Goal: Transaction & Acquisition: Purchase product/service

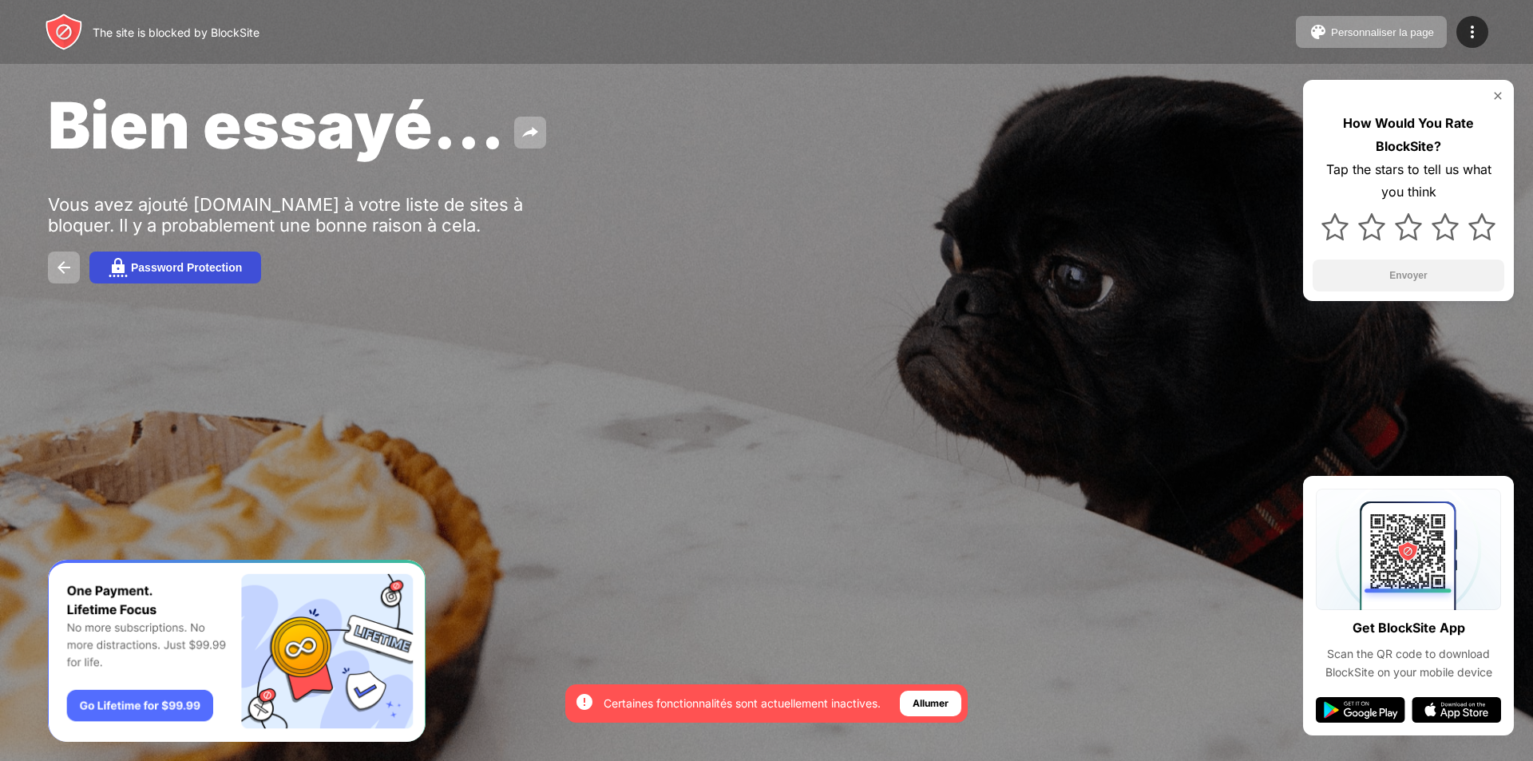
click at [180, 260] on button "Password Protection" at bounding box center [175, 268] width 172 height 32
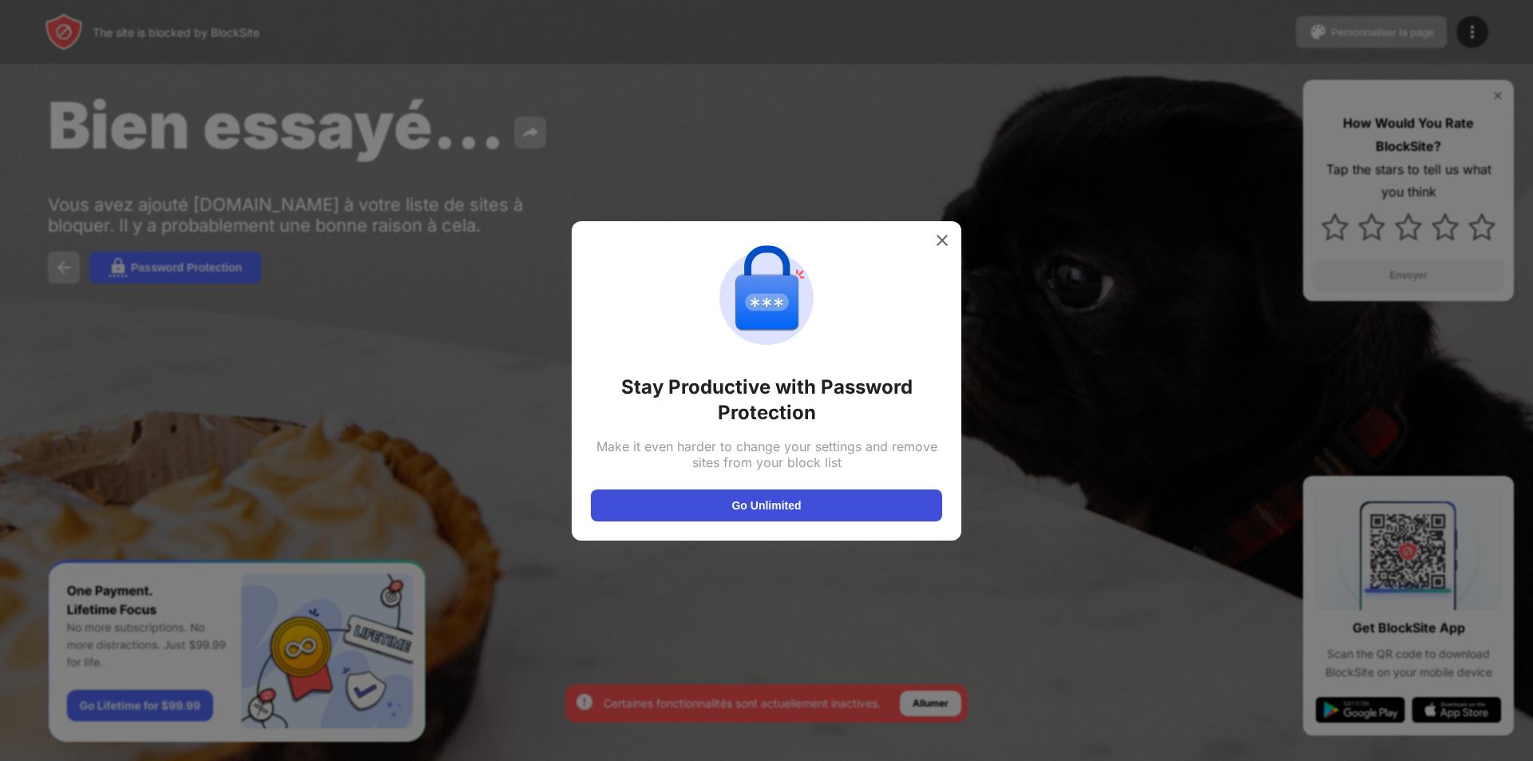
click at [808, 504] on button "Go Unlimited" at bounding box center [766, 505] width 351 height 32
click at [938, 244] on img at bounding box center [942, 240] width 16 height 16
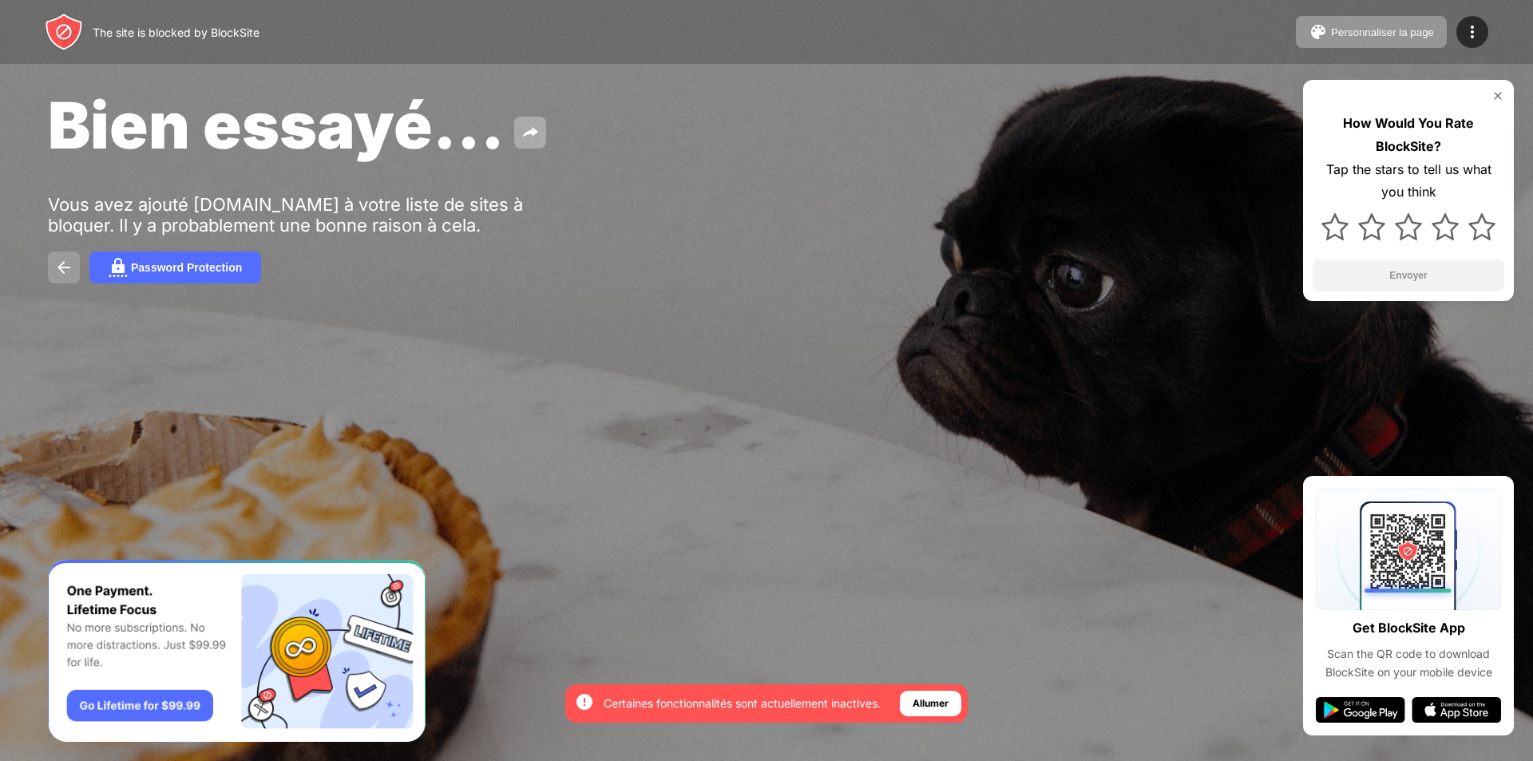
click at [58, 267] on img at bounding box center [63, 267] width 19 height 19
click at [1473, 30] on img at bounding box center [1472, 31] width 19 height 19
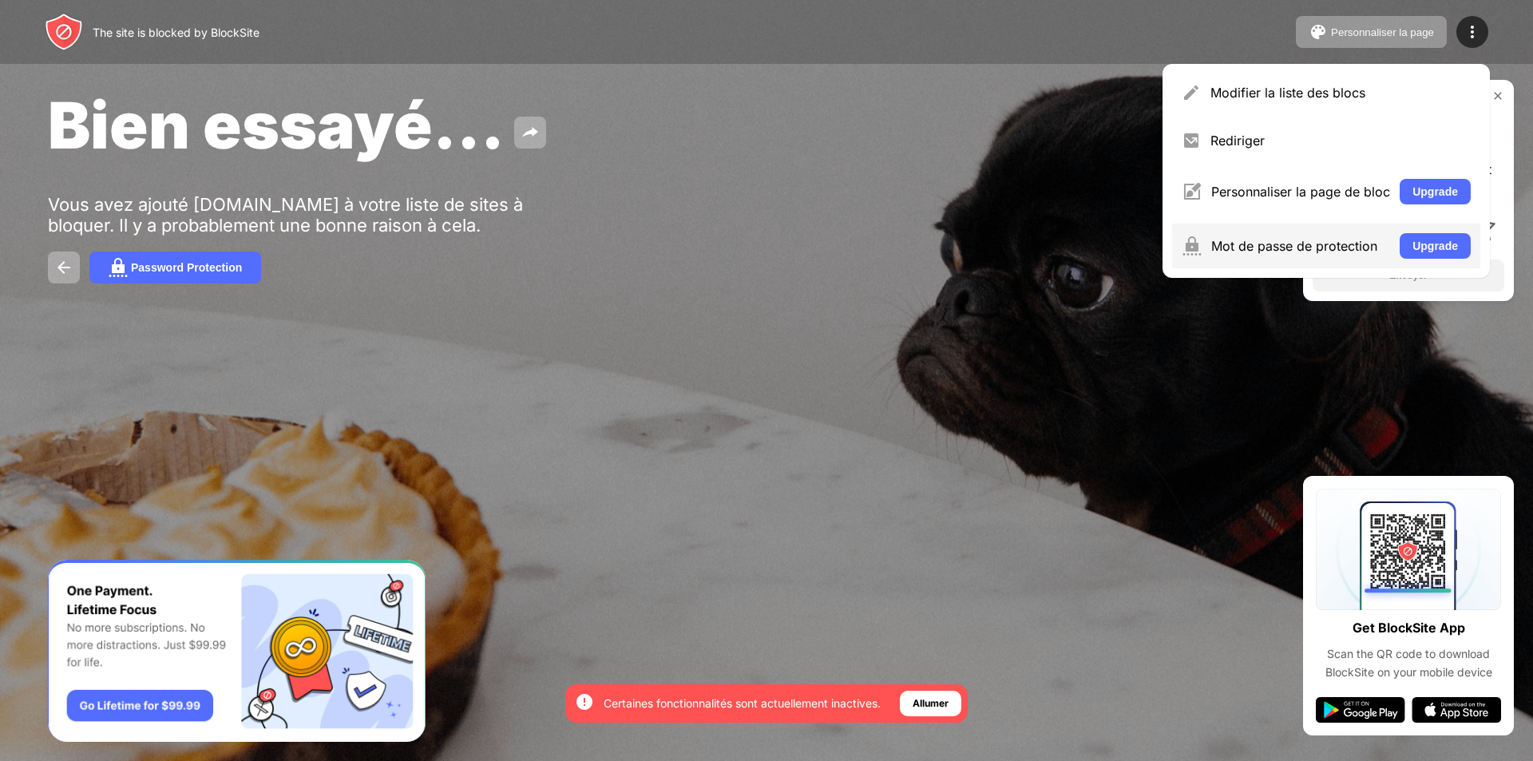
click at [1240, 244] on div "Mot de passe de protection" at bounding box center [1300, 246] width 179 height 16
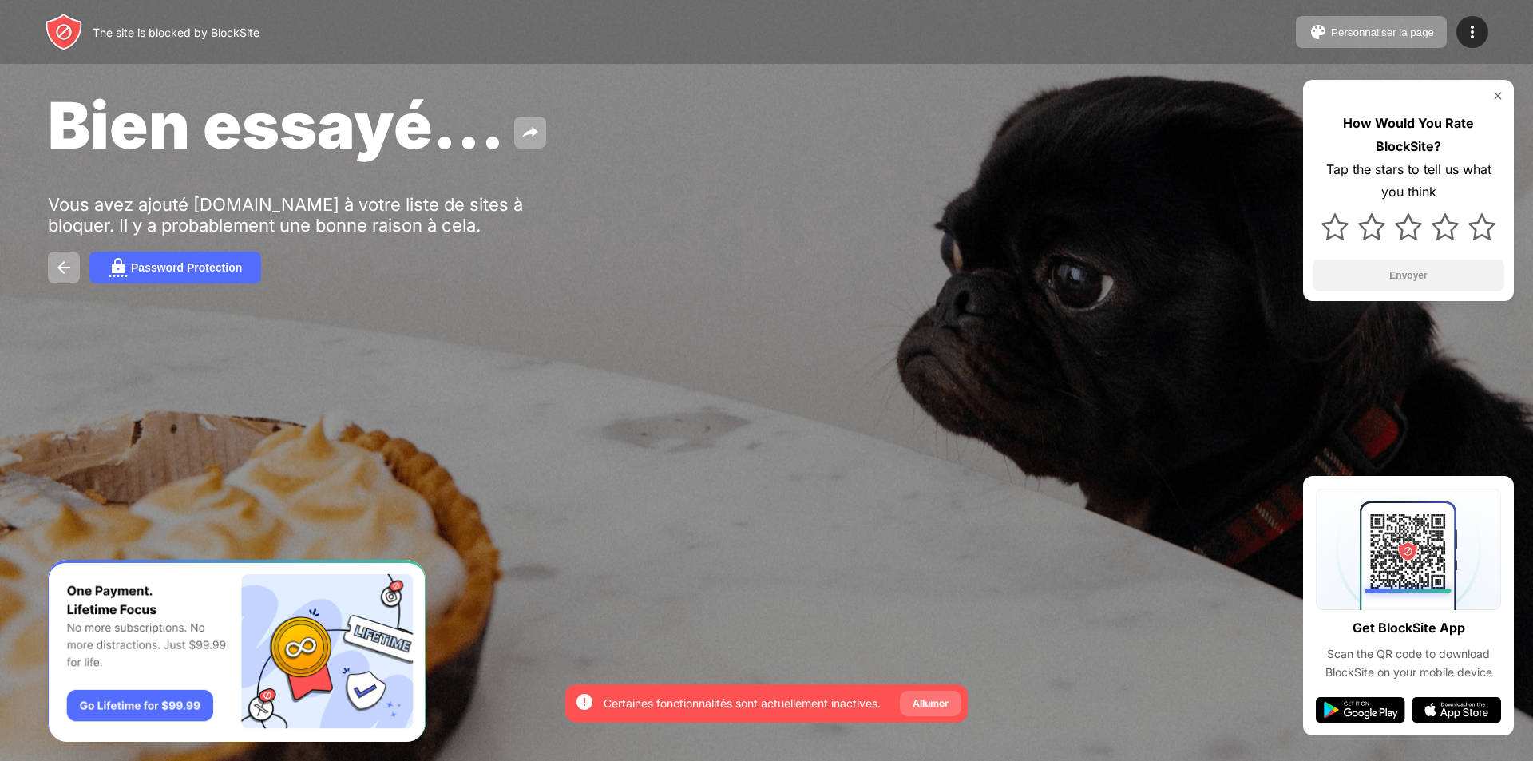
click at [944, 700] on div "Allumer" at bounding box center [931, 704] width 36 height 16
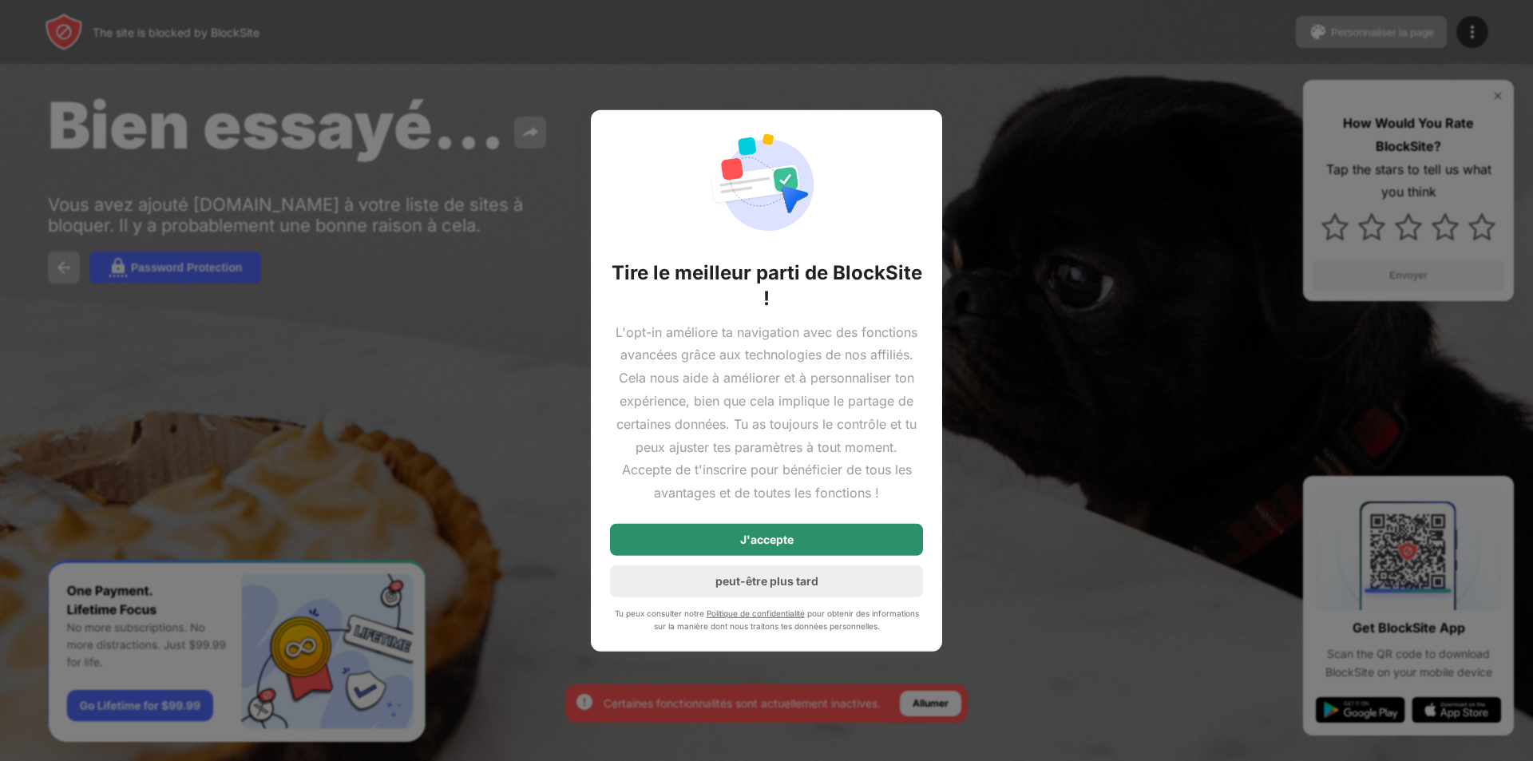
click at [823, 541] on div "J'accepte" at bounding box center [766, 540] width 313 height 32
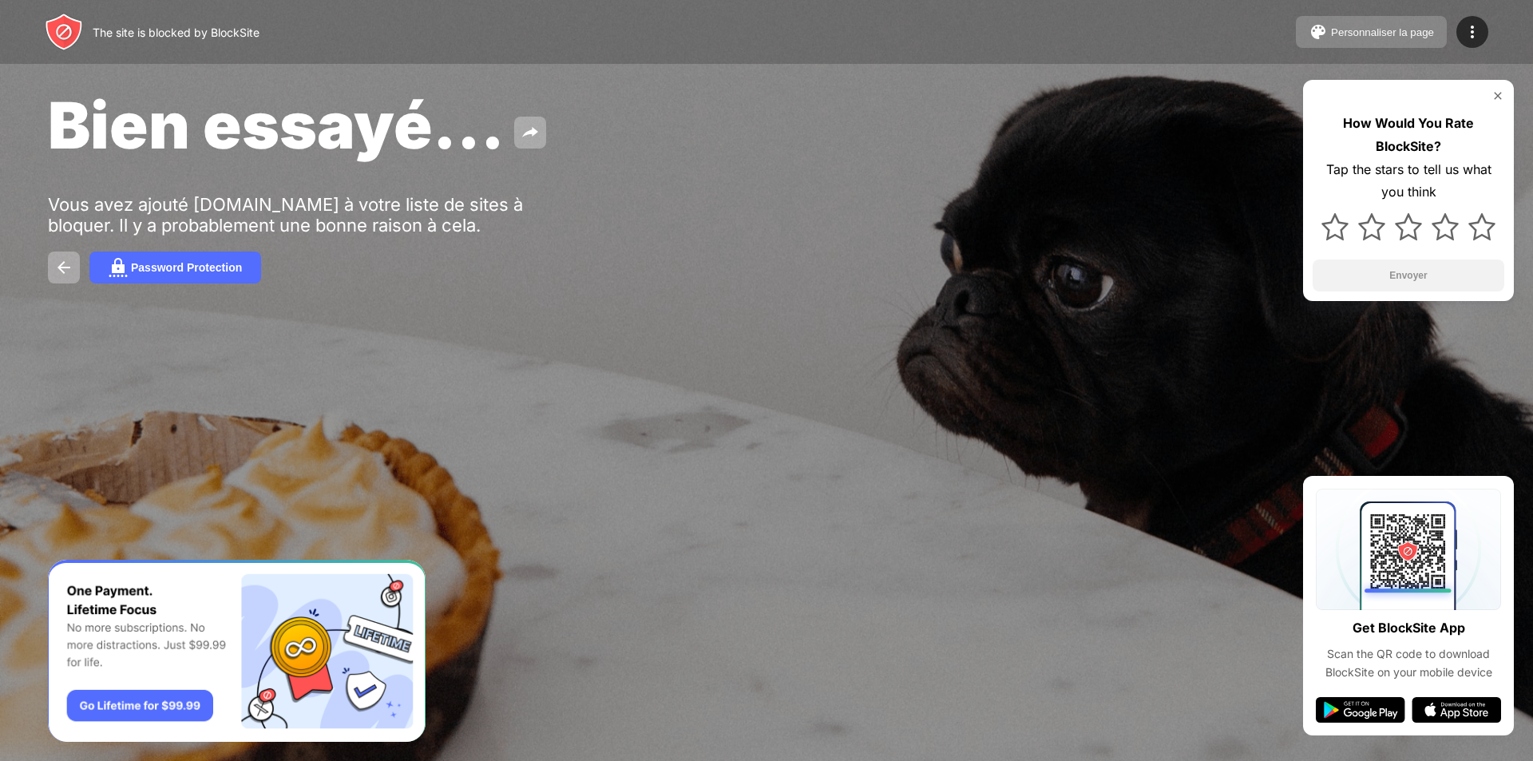
click at [1389, 38] on button "Personnaliser la page" at bounding box center [1371, 32] width 151 height 32
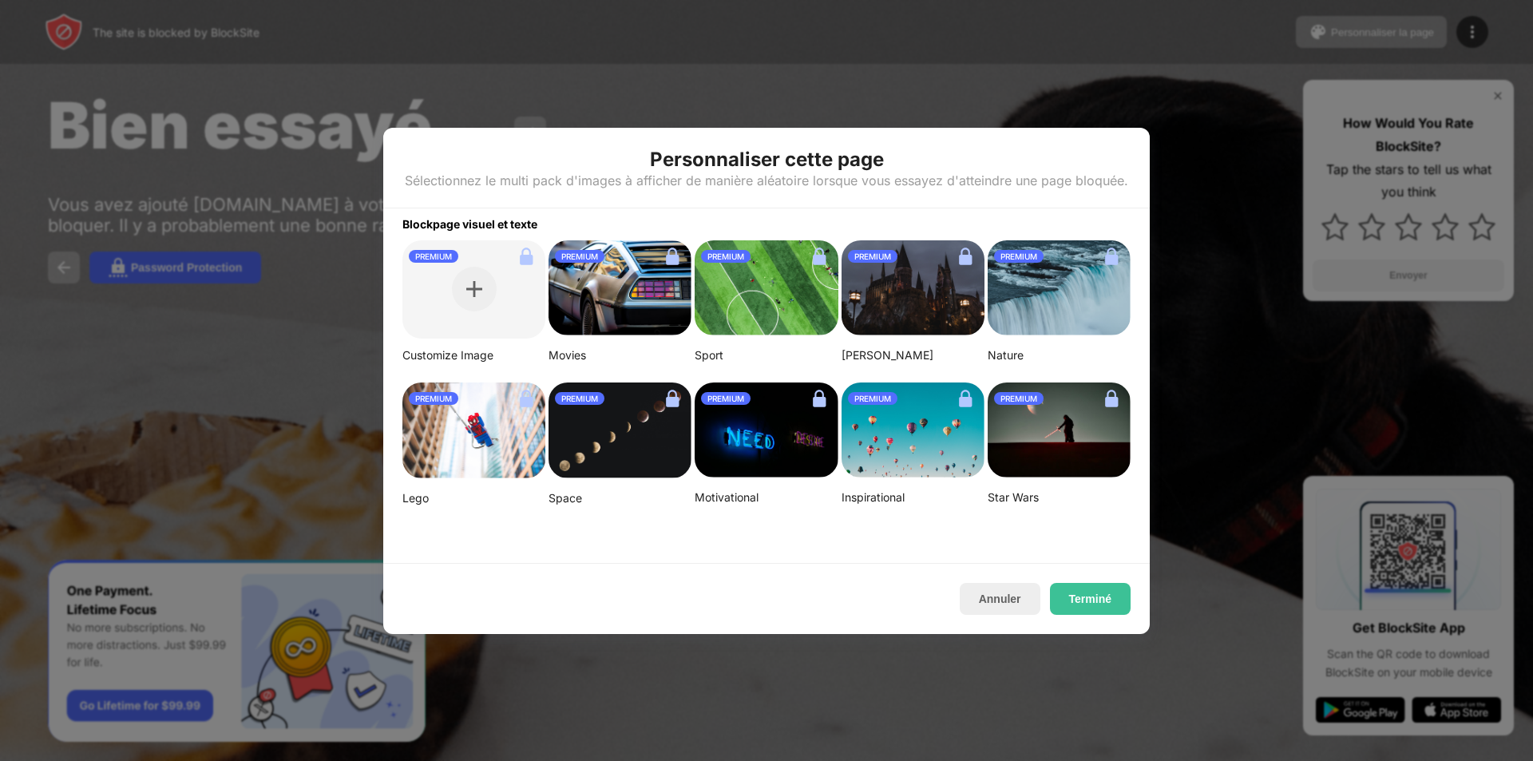
click at [528, 69] on div at bounding box center [766, 380] width 1533 height 761
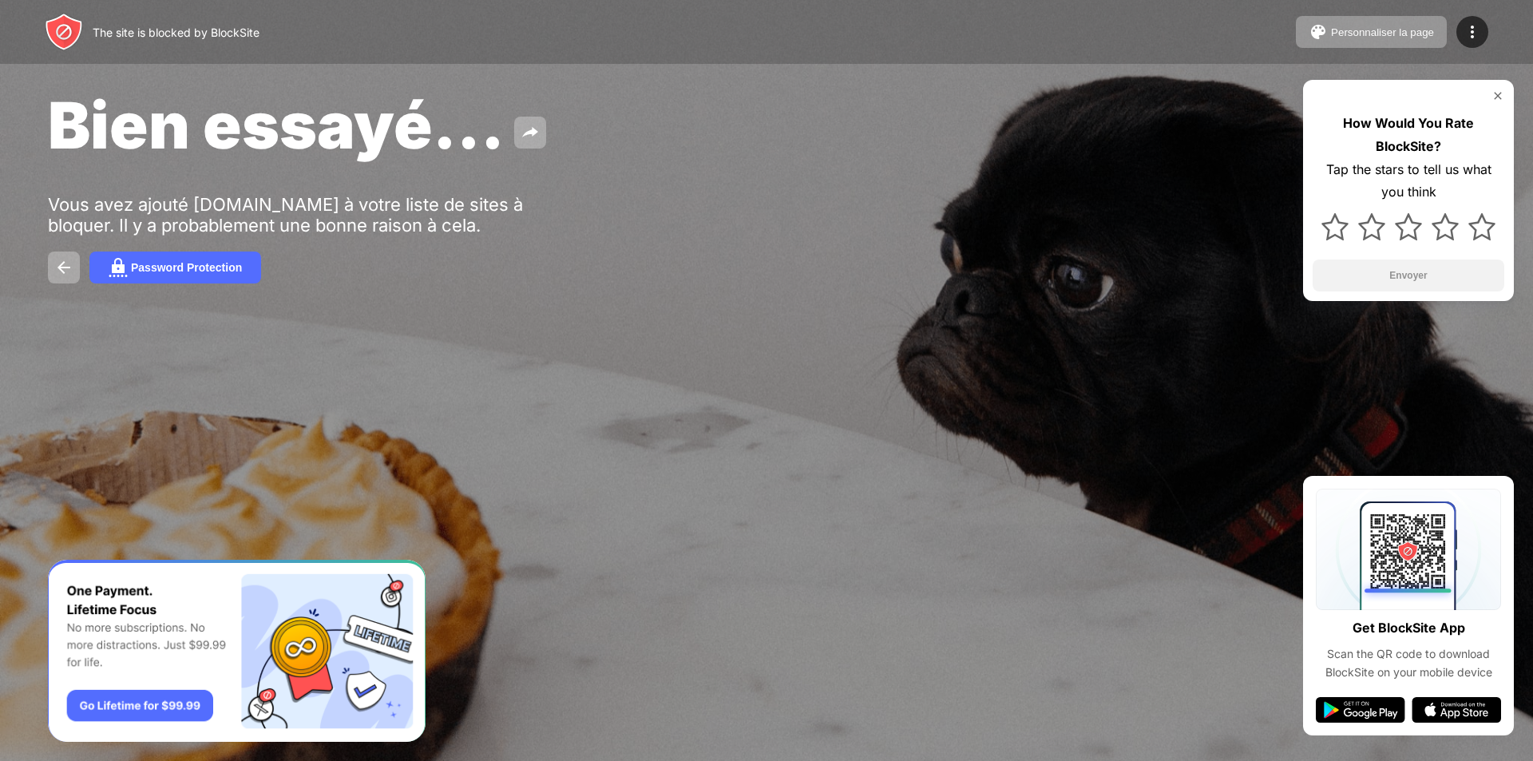
click at [67, 35] on img at bounding box center [64, 32] width 38 height 38
click at [57, 269] on img at bounding box center [63, 267] width 19 height 19
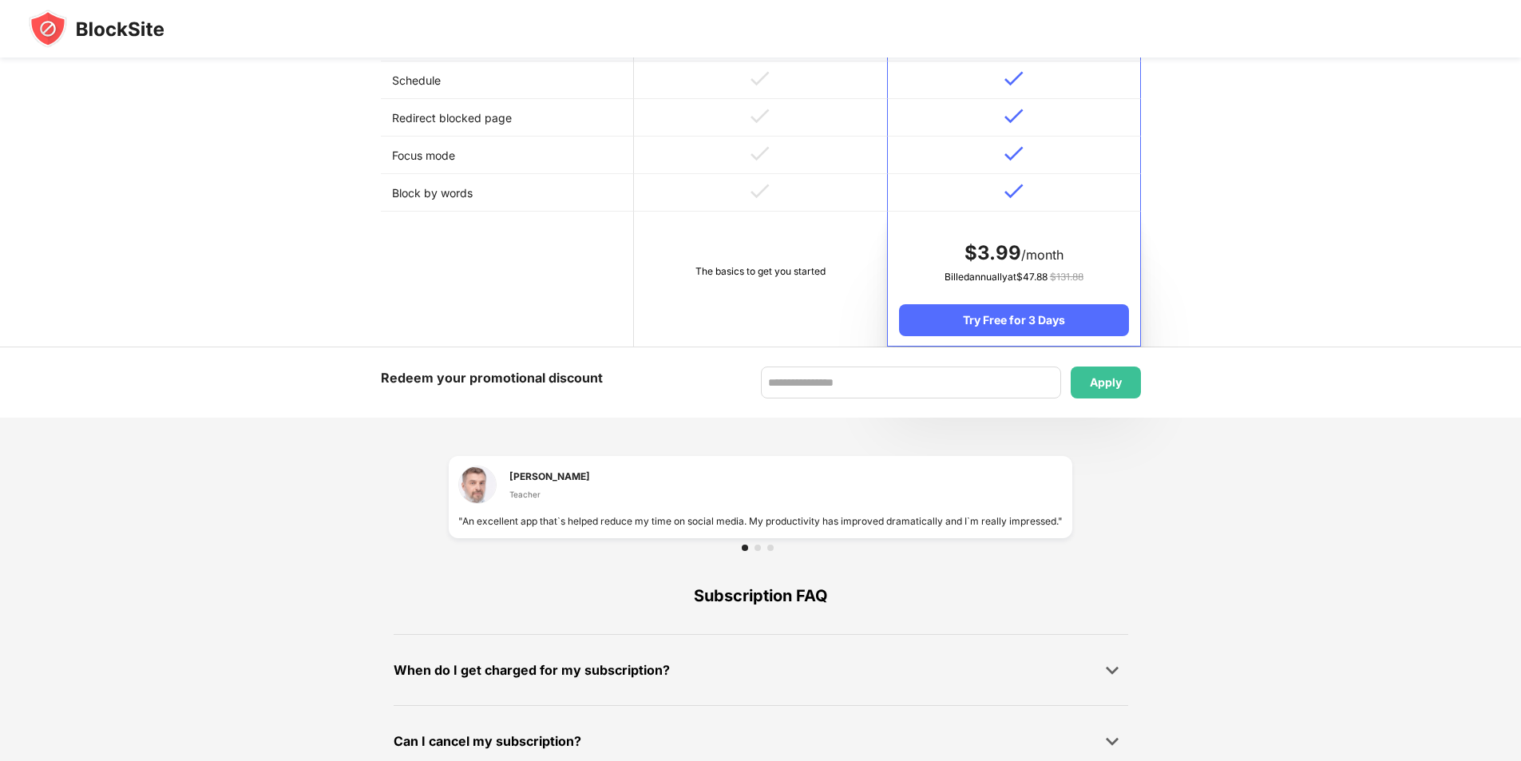
scroll to position [876, 0]
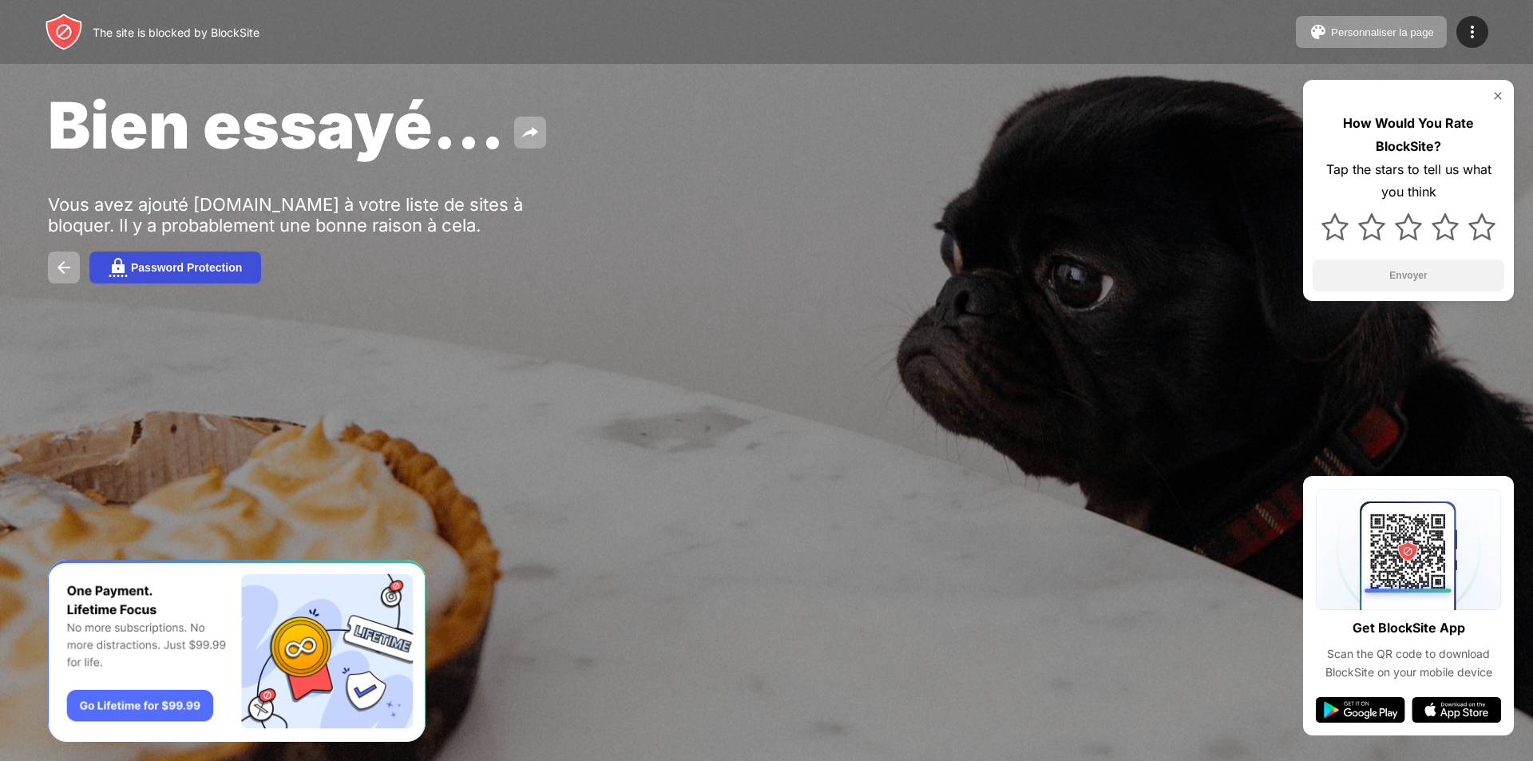
click at [214, 264] on div "Password Protection" at bounding box center [186, 267] width 111 height 13
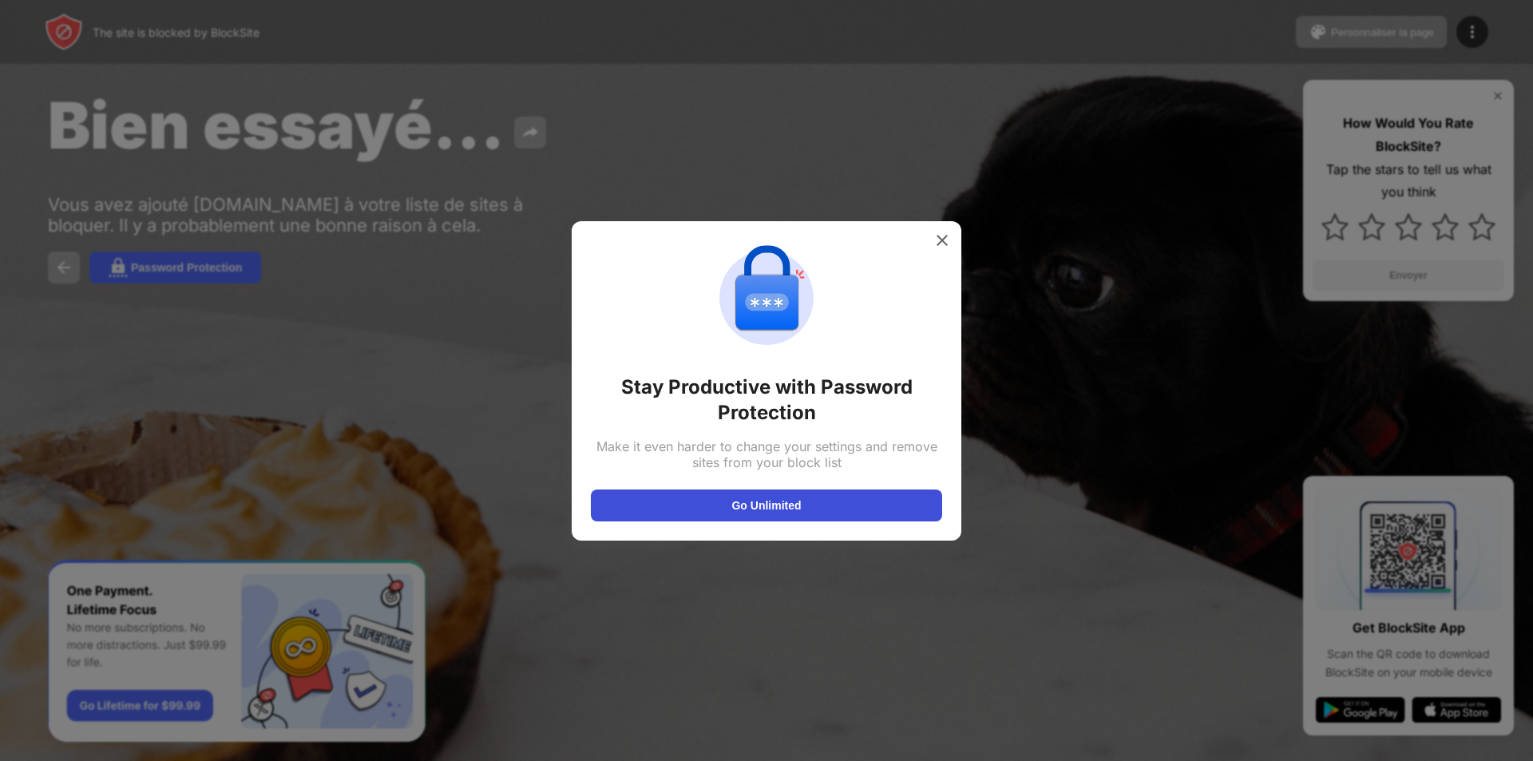
click at [779, 506] on button "Go Unlimited" at bounding box center [766, 505] width 351 height 32
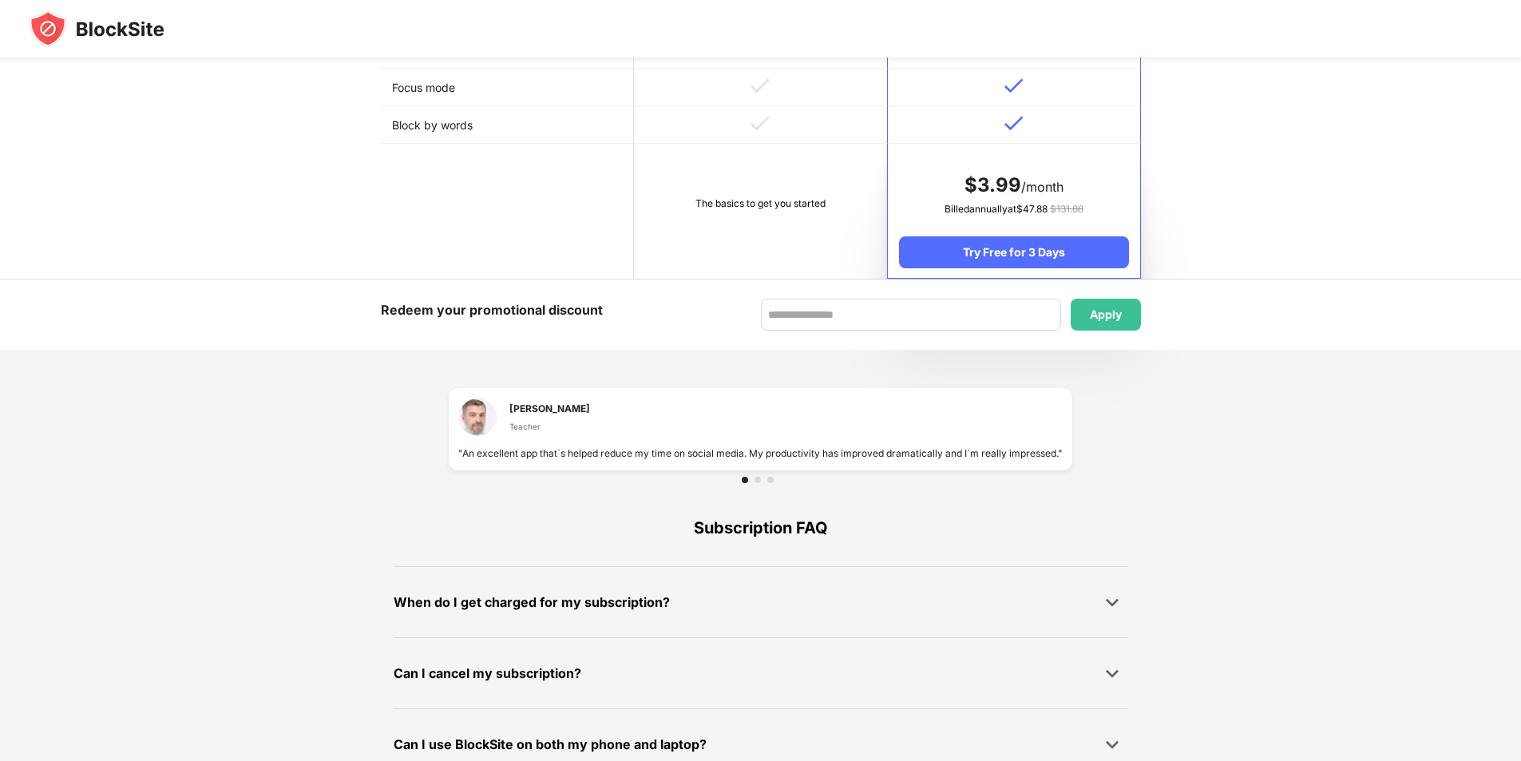
scroll to position [876, 0]
